Goal: Information Seeking & Learning: Learn about a topic

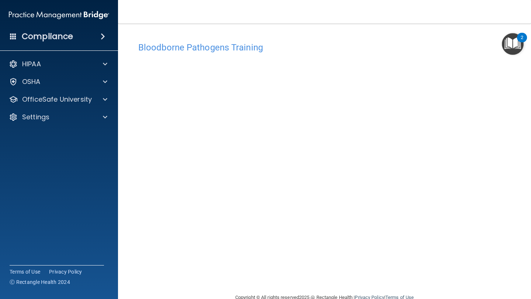
scroll to position [16, 0]
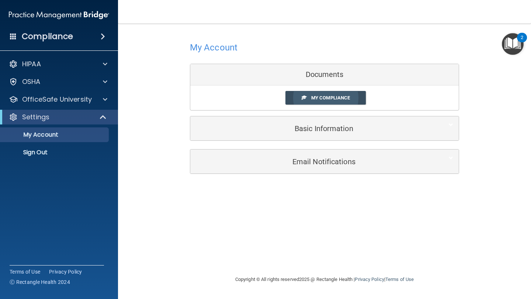
click at [337, 99] on span "My Compliance" at bounding box center [330, 98] width 39 height 6
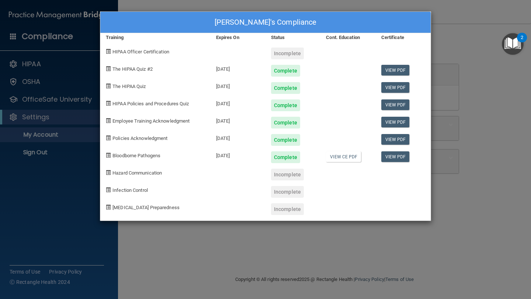
click at [468, 132] on div "[PERSON_NAME]'s Compliance Training Expires On Status Cont. Education Certifica…" at bounding box center [265, 149] width 531 height 299
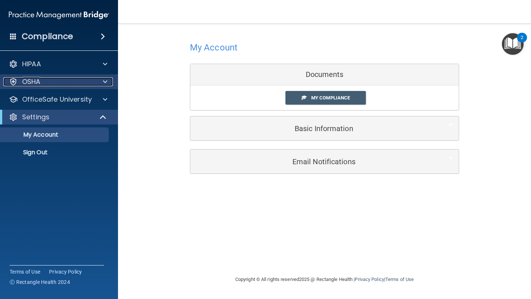
click at [51, 80] on div "OSHA" at bounding box center [48, 81] width 91 height 9
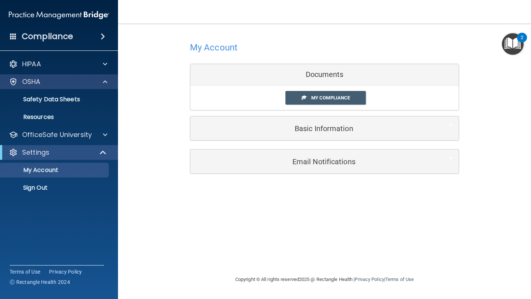
click at [52, 86] on div "OSHA" at bounding box center [59, 81] width 118 height 15
click at [33, 82] on p "OSHA" at bounding box center [31, 81] width 18 height 9
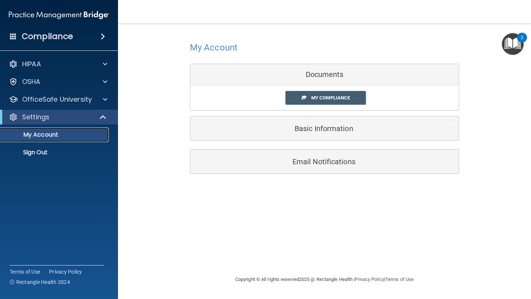
click at [60, 133] on p "My Account" at bounding box center [55, 134] width 101 height 7
click at [45, 80] on div "OSHA" at bounding box center [48, 81] width 91 height 9
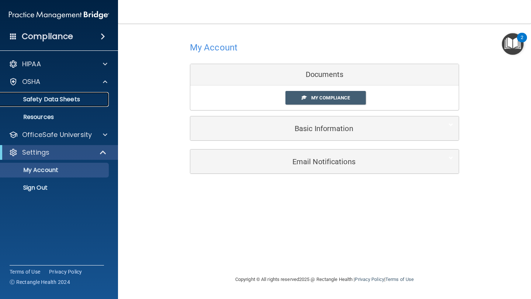
click at [45, 99] on p "Safety Data Sheets" at bounding box center [55, 99] width 101 height 7
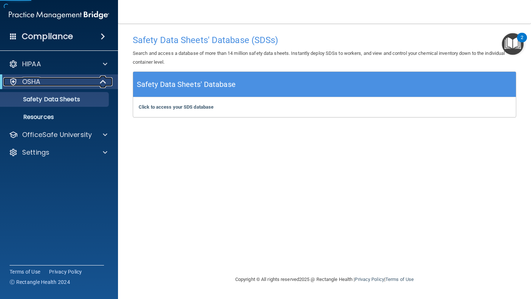
click at [40, 86] on p "OSHA" at bounding box center [31, 81] width 18 height 9
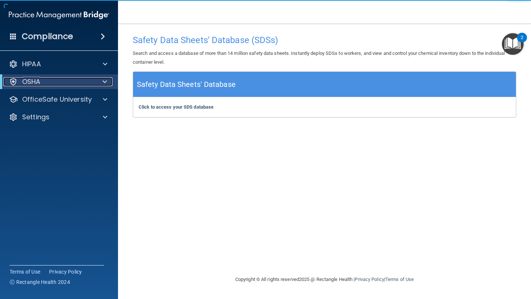
click at [33, 81] on p "OSHA" at bounding box center [31, 81] width 18 height 9
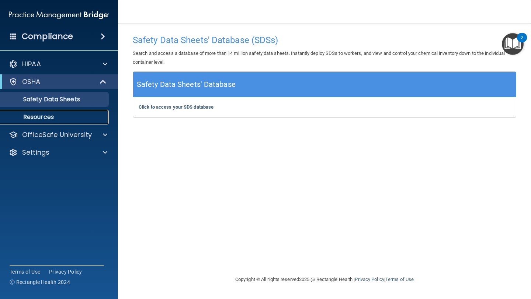
click at [39, 116] on p "Resources" at bounding box center [55, 117] width 101 height 7
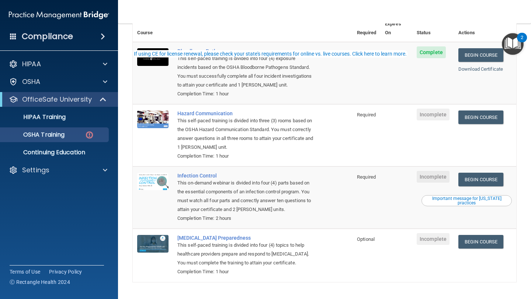
scroll to position [83, 0]
